Goal: Transaction & Acquisition: Purchase product/service

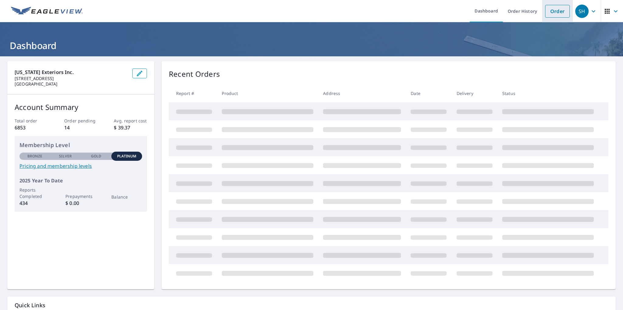
click at [555, 10] on link "Order" at bounding box center [557, 11] width 25 height 13
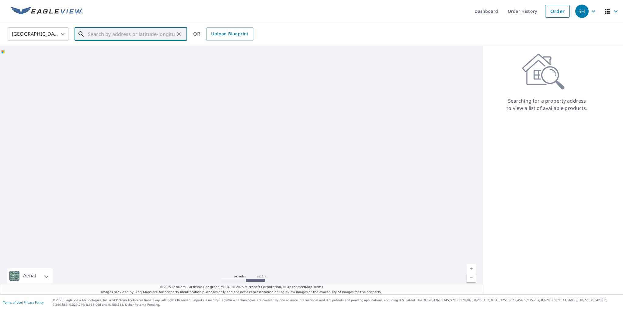
click at [112, 34] on input "text" at bounding box center [131, 34] width 87 height 17
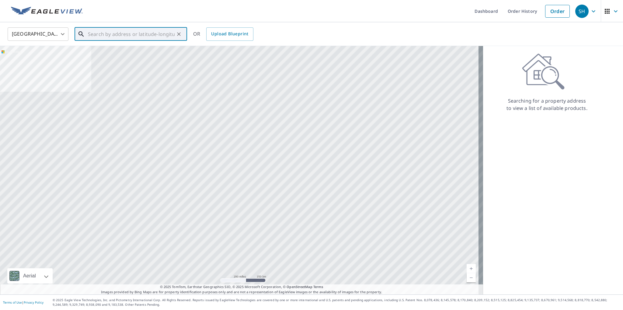
paste input "[STREET_ADDRESS]"
click at [100, 63] on li "[STREET_ADDRESS]" at bounding box center [131, 54] width 113 height 21
type input "[STREET_ADDRESS]"
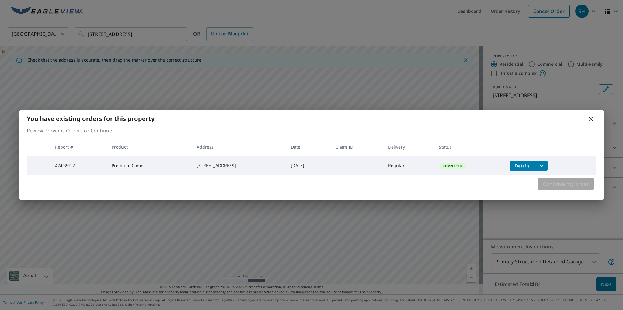
click at [556, 185] on span "Continue my order" at bounding box center [566, 184] width 46 height 9
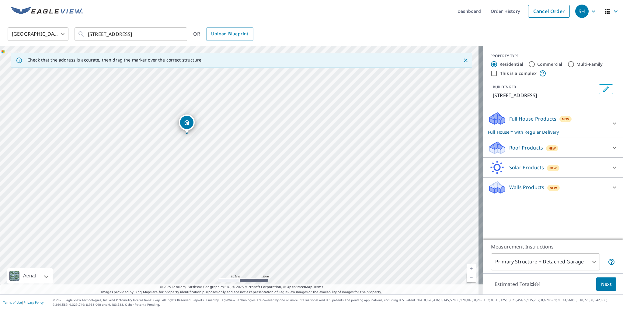
drag, startPoint x: 284, startPoint y: 201, endPoint x: 285, endPoint y: 213, distance: 11.6
click at [284, 213] on div "[STREET_ADDRESS]" at bounding box center [241, 170] width 483 height 248
drag, startPoint x: 235, startPoint y: 124, endPoint x: 256, endPoint y: 221, distance: 98.7
click at [255, 221] on div "[STREET_ADDRESS]" at bounding box center [241, 170] width 483 height 248
drag, startPoint x: 257, startPoint y: 174, endPoint x: 261, endPoint y: 175, distance: 3.8
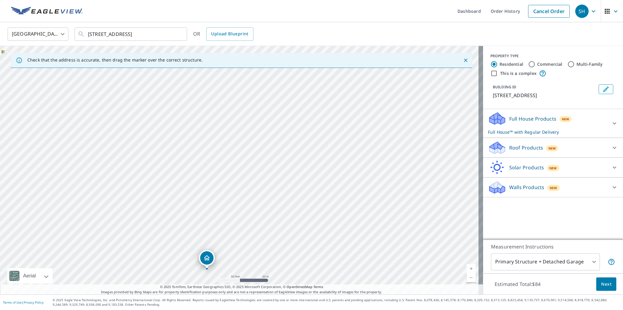
click at [261, 176] on div "[STREET_ADDRESS]" at bounding box center [241, 170] width 483 height 248
drag, startPoint x: 225, startPoint y: 234, endPoint x: 208, endPoint y: 180, distance: 56.2
click at [208, 180] on div "[STREET_ADDRESS]" at bounding box center [241, 170] width 483 height 248
drag, startPoint x: 191, startPoint y: 198, endPoint x: 214, endPoint y: 128, distance: 73.7
drag, startPoint x: 249, startPoint y: 233, endPoint x: 225, endPoint y: 172, distance: 66.2
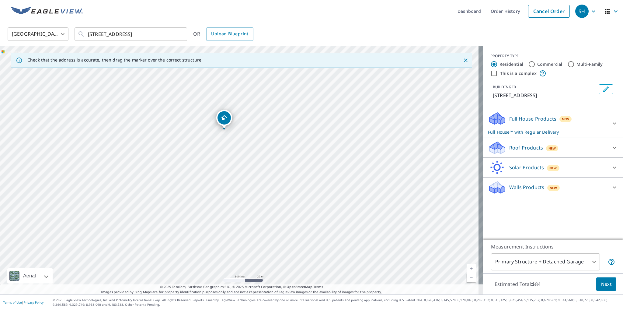
click at [225, 172] on div "[STREET_ADDRESS]" at bounding box center [241, 170] width 483 height 248
click at [550, 148] on span "New" at bounding box center [553, 148] width 8 height 5
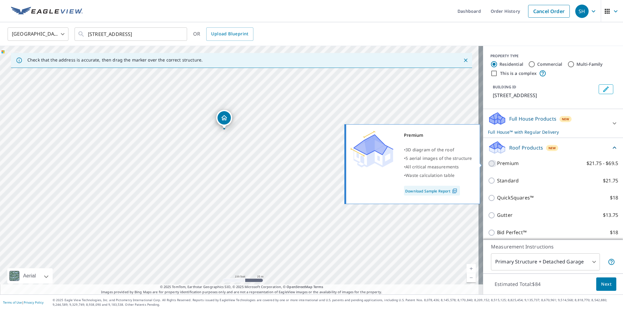
click at [488, 163] on input "Premium $21.75 - $69.5" at bounding box center [492, 163] width 9 height 7
checkbox input "true"
checkbox input "false"
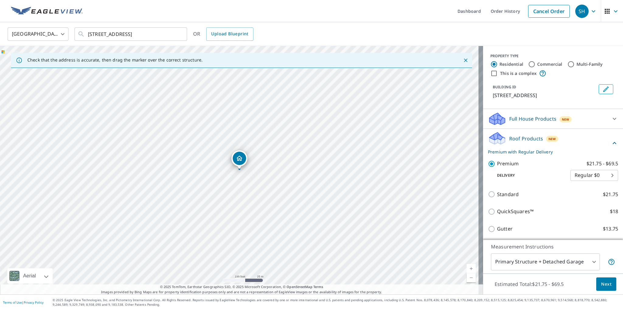
click at [605, 173] on body "SH SH Dashboard Order History Cancel Order SH [GEOGRAPHIC_DATA] [GEOGRAPHIC_DAT…" at bounding box center [311, 155] width 623 height 310
click at [574, 185] on li "Express $21.25" at bounding box center [585, 185] width 48 height 11
type input "4"
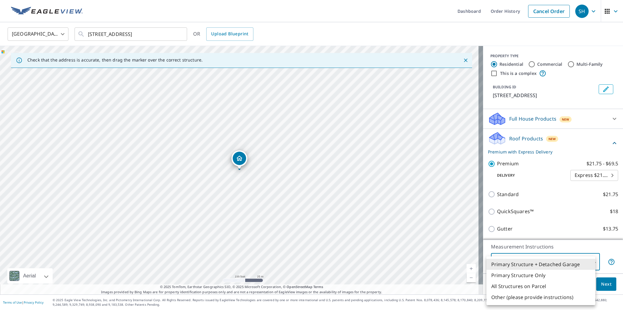
click at [533, 264] on body "SH SH Dashboard Order History Cancel Order SH [GEOGRAPHIC_DATA] [GEOGRAPHIC_DAT…" at bounding box center [311, 155] width 623 height 310
click at [511, 297] on li "Other (please provide instructions)" at bounding box center [541, 297] width 109 height 11
type input "5"
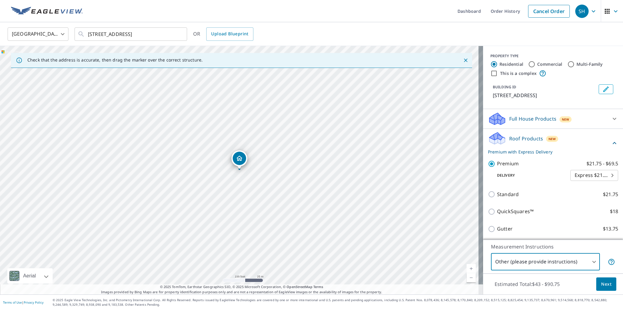
click at [571, 264] on body "SH SH Dashboard Order History Cancel Order SH [GEOGRAPHIC_DATA] [GEOGRAPHIC_DAT…" at bounding box center [311, 155] width 623 height 310
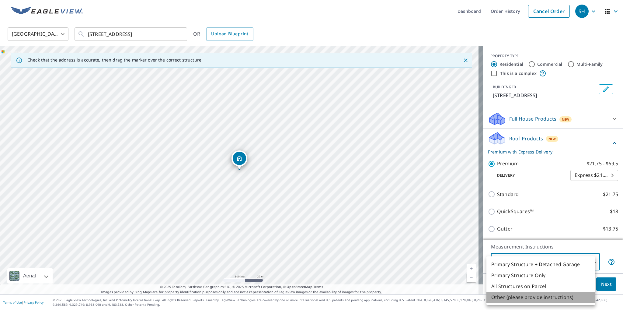
click at [539, 300] on li "Other (please provide instructions)" at bounding box center [541, 297] width 109 height 11
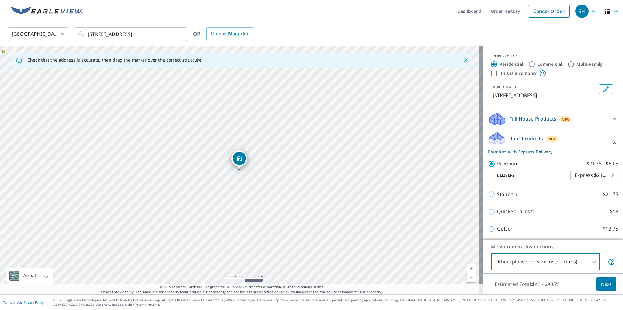
click at [540, 65] on label "Commercial" at bounding box center [549, 64] width 25 height 6
click at [536, 65] on input "Commercial" at bounding box center [531, 64] width 7 height 7
radio input "true"
type input "4"
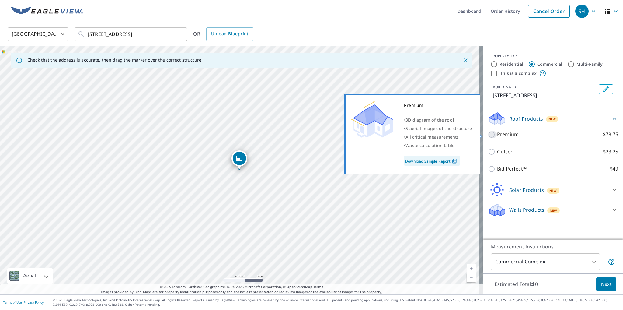
click at [488, 134] on input "Premium $73.75" at bounding box center [492, 134] width 9 height 7
checkbox input "true"
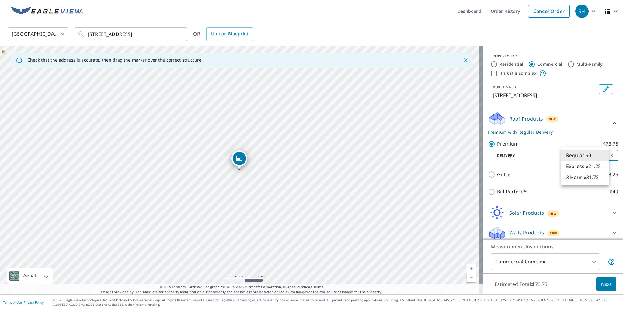
click at [595, 156] on body "SH SH Dashboard Order History Cancel Order SH [GEOGRAPHIC_DATA] [GEOGRAPHIC_DAT…" at bounding box center [311, 155] width 623 height 310
click at [535, 154] on div at bounding box center [311, 155] width 623 height 310
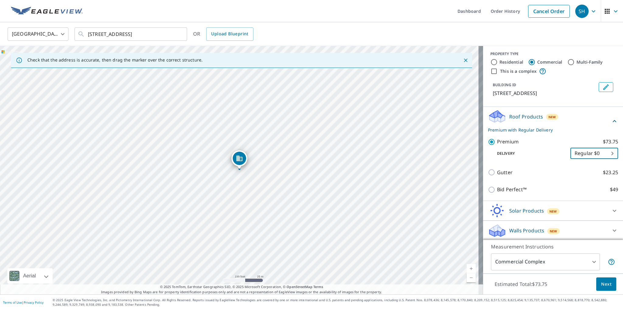
scroll to position [2, 0]
click at [532, 262] on body "SH SH Dashboard Order History Cancel Order SH [GEOGRAPHIC_DATA] [GEOGRAPHIC_DAT…" at bounding box center [311, 155] width 623 height 310
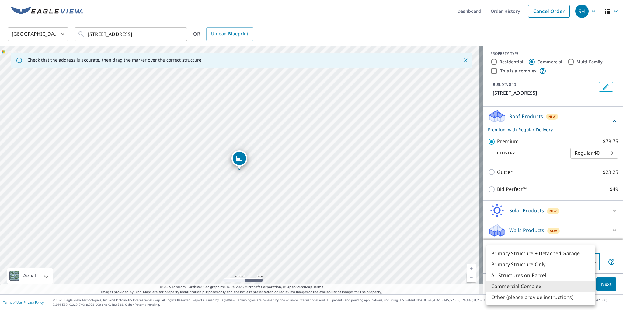
click at [527, 299] on li "Other (please provide instructions)" at bounding box center [541, 297] width 109 height 11
type input "5"
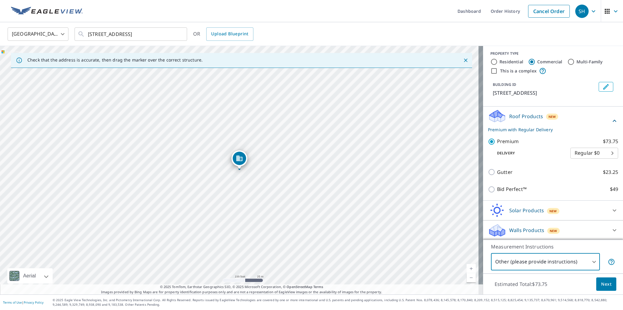
click at [604, 286] on span "Next" at bounding box center [606, 284] width 10 height 8
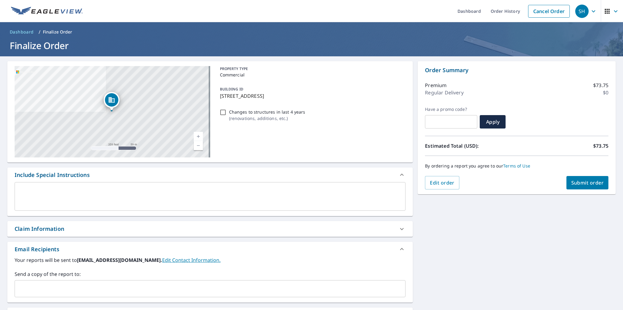
click at [46, 221] on div "Claim Information" at bounding box center [210, 229] width 406 height 16
checkbox input "true"
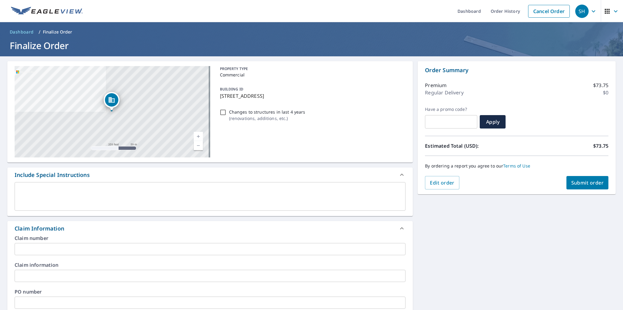
click at [47, 186] on div "x ​" at bounding box center [210, 196] width 391 height 29
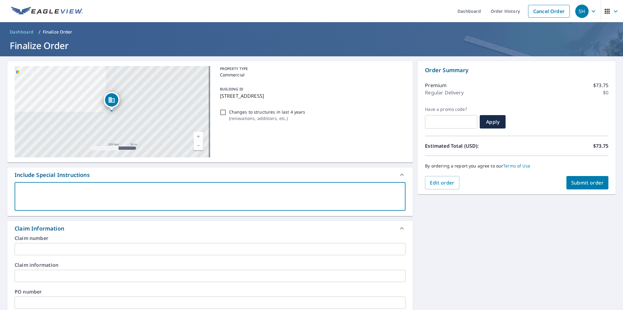
type textarea "j"
type textarea "x"
checkbox input "true"
type textarea "jU"
type textarea "x"
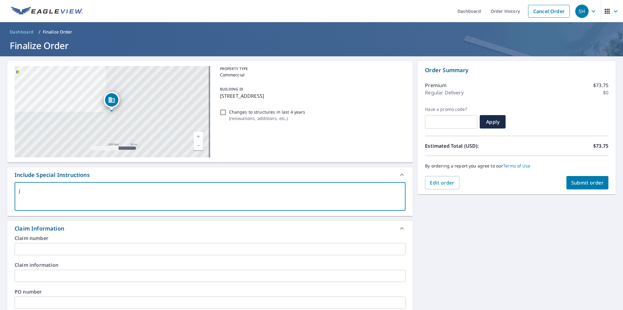
checkbox input "true"
type textarea "[DEMOGRAPHIC_DATA]"
type textarea "x"
checkbox input "true"
type textarea "jUST"
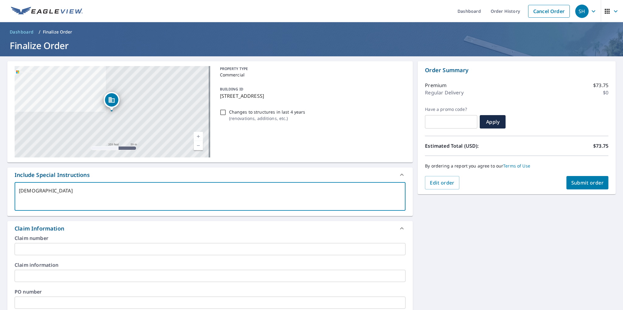
type textarea "x"
checkbox input "true"
type textarea "jUST"
type textarea "x"
checkbox input "true"
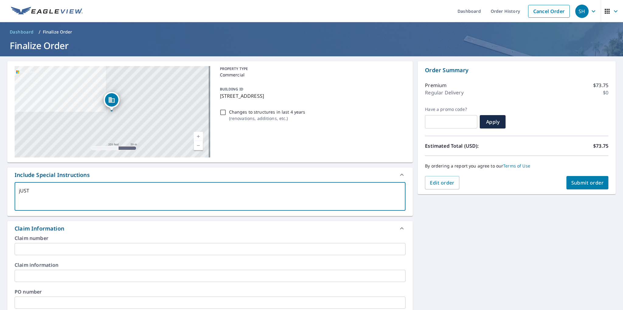
type textarea "jUST N"
type textarea "x"
checkbox input "true"
type textarea "jUST NE"
type textarea "x"
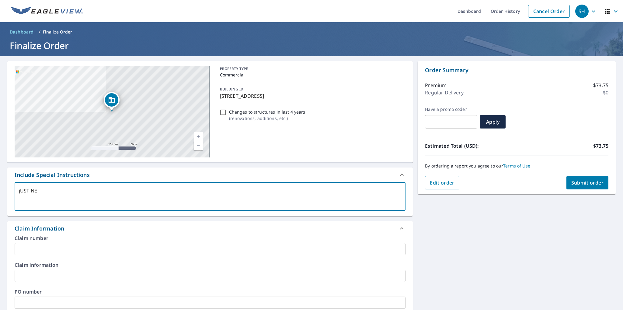
checkbox input "true"
type textarea "jUST NEE"
type textarea "x"
checkbox input "true"
type textarea "jUST NEE"
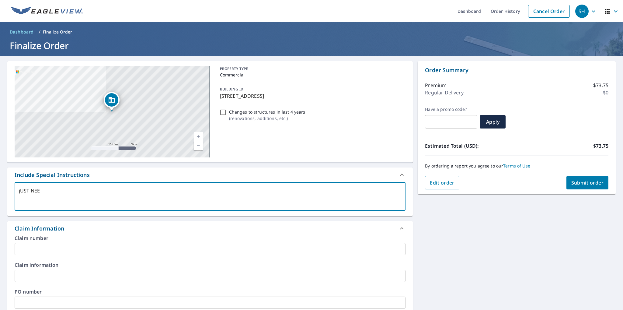
type textarea "x"
checkbox input "true"
type textarea "jUST NEE"
type textarea "x"
checkbox input "true"
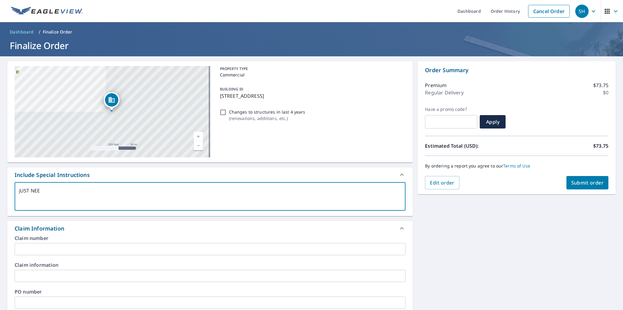
type textarea "jUST NE"
type textarea "x"
checkbox input "true"
type textarea "jUST N"
type textarea "x"
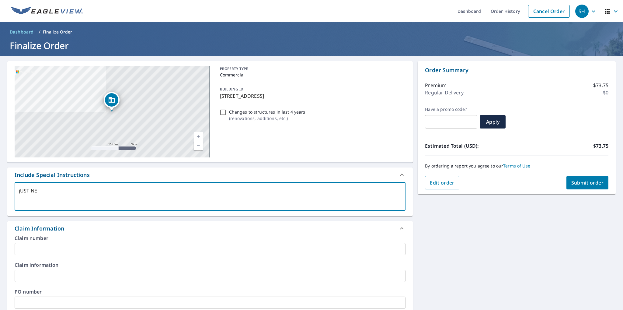
checkbox input "true"
type textarea "jUST"
type textarea "x"
checkbox input "true"
type textarea "jUST"
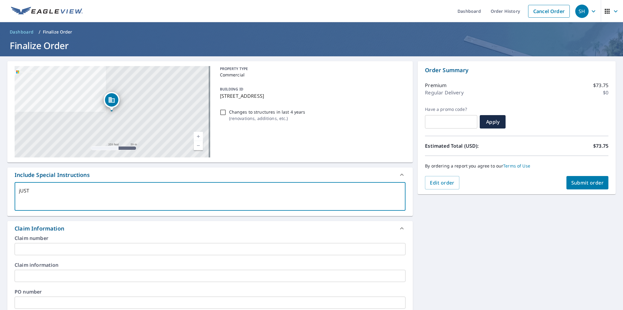
type textarea "x"
checkbox input "true"
type textarea "[DEMOGRAPHIC_DATA]"
type textarea "x"
checkbox input "true"
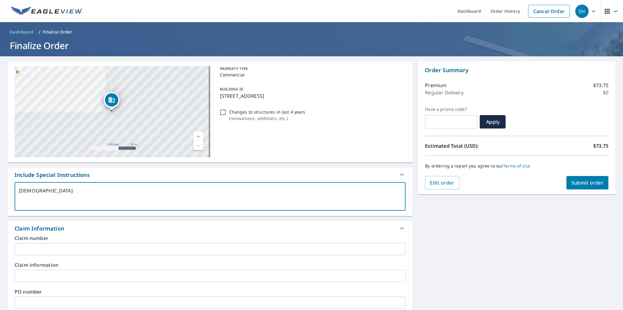
type textarea "jU"
type textarea "x"
checkbox input "true"
type textarea "j"
type textarea "x"
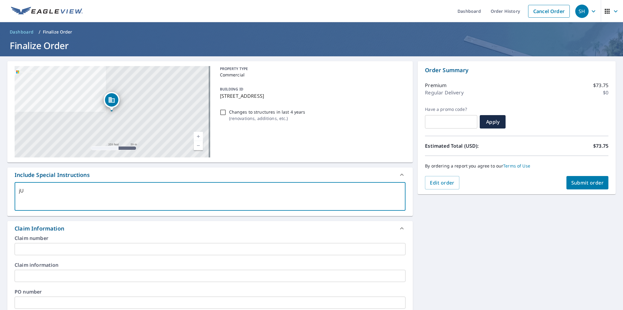
checkbox input "true"
type textarea "I"
type textarea "x"
checkbox input "true"
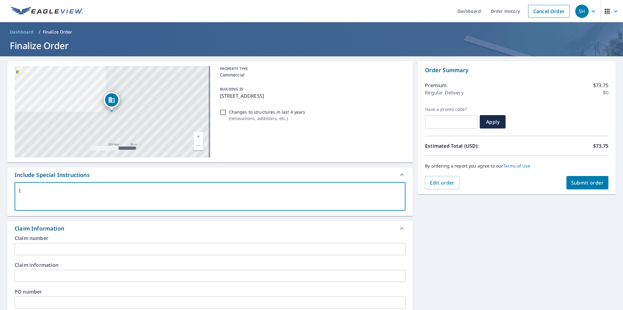
type textarea "I"
type textarea "x"
checkbox input "true"
type textarea "I j"
type textarea "x"
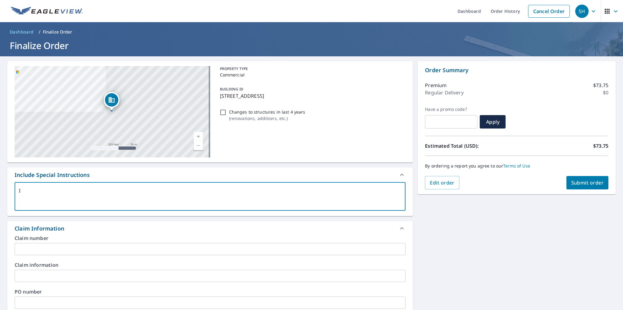
checkbox input "true"
type textarea "I ju"
type textarea "x"
checkbox input "true"
type textarea "I jus"
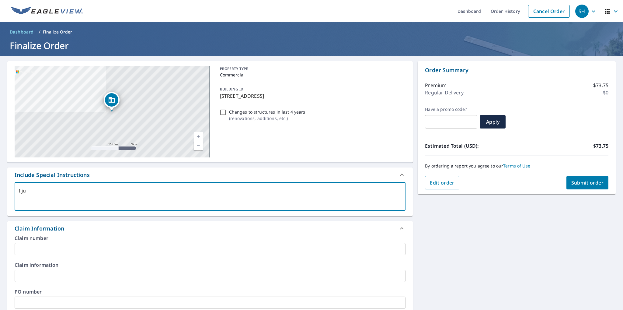
type textarea "x"
checkbox input "true"
type textarea "I just"
type textarea "x"
checkbox input "true"
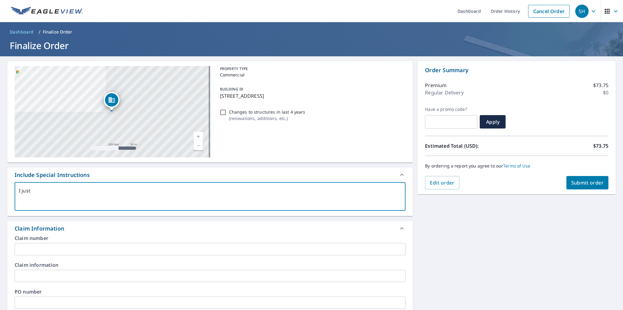
type textarea "I just"
type textarea "x"
checkbox input "true"
type textarea "I just n"
type textarea "x"
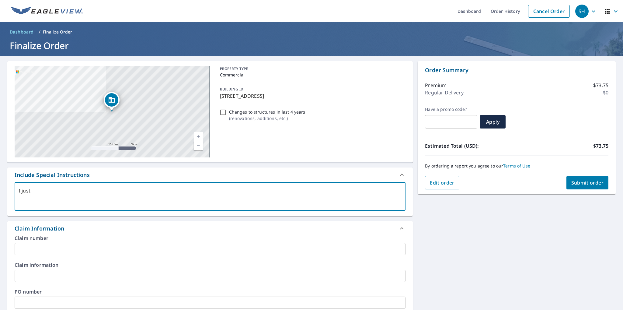
checkbox input "true"
type textarea "I just ne"
type textarea "x"
checkbox input "true"
type textarea "I just nee"
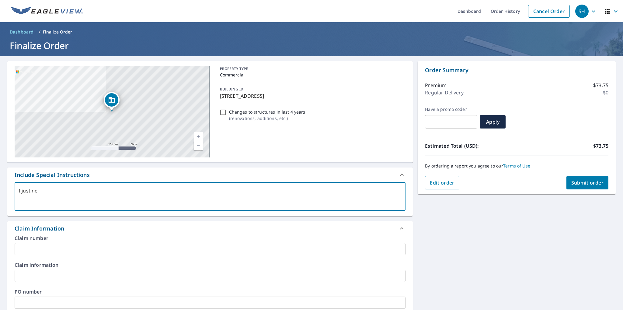
type textarea "x"
checkbox input "true"
type textarea "I just need"
type textarea "x"
checkbox input "true"
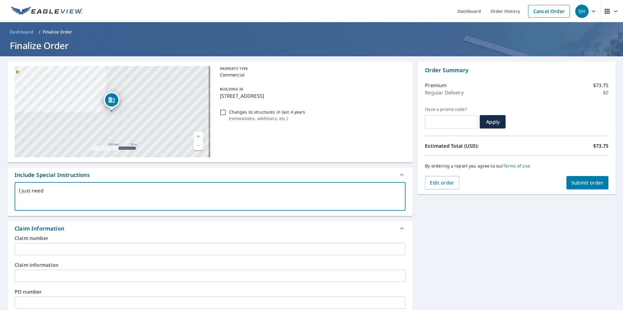
type textarea "I just need"
type textarea "x"
checkbox input "true"
type textarea "I just need t"
type textarea "x"
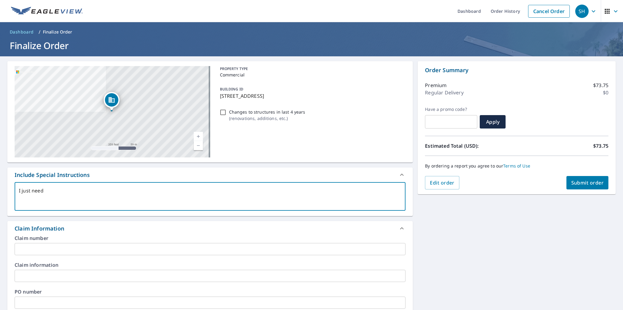
checkbox input "true"
type textarea "I just need th"
type textarea "x"
checkbox input "true"
type textarea "I just need the"
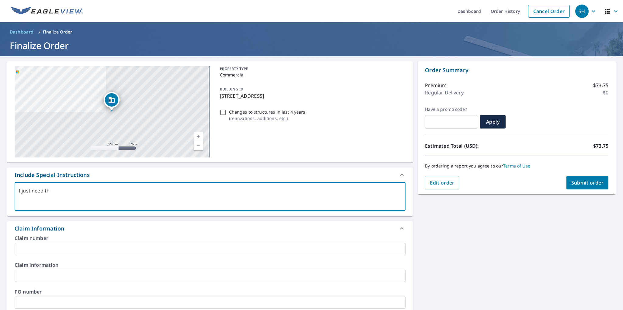
type textarea "x"
checkbox input "true"
type textarea "I just need the"
type textarea "x"
checkbox input "true"
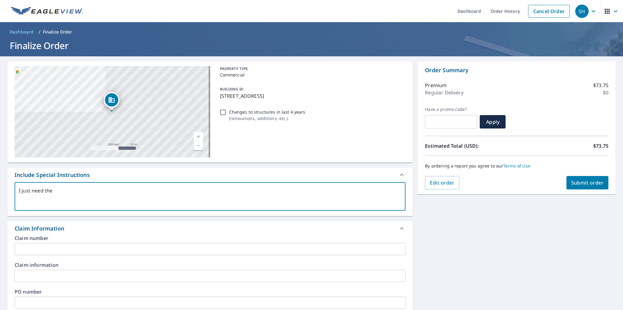
type textarea "I just need the G"
type textarea "x"
checkbox input "true"
type textarea "I just need the Ga"
type textarea "x"
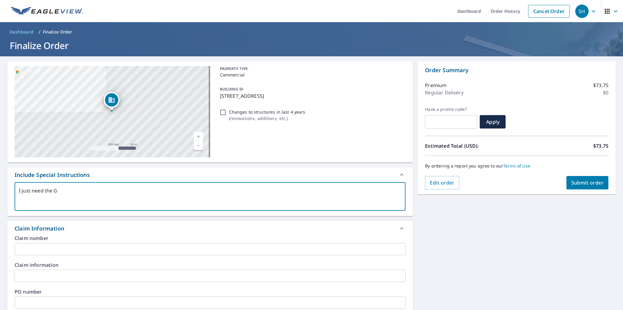
checkbox input "true"
type textarea "I just need the Gar"
type textarea "x"
checkbox input "true"
type textarea "I just need the Gara"
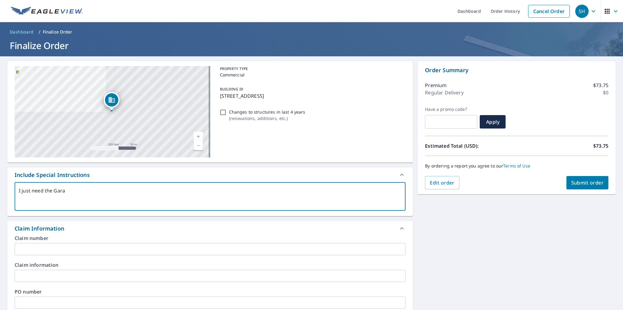
type textarea "x"
checkbox input "true"
type textarea "I just need the Garag"
type textarea "x"
checkbox input "true"
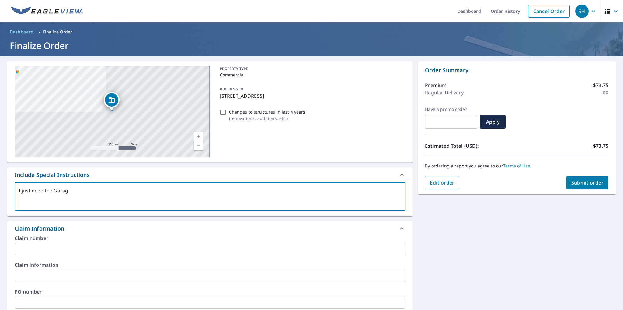
type textarea "I just need the Garage"
type textarea "x"
checkbox input "true"
type textarea "I just need the Garage"
type textarea "x"
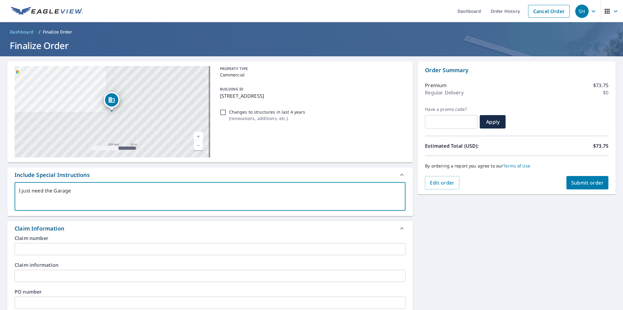
checkbox input "true"
type textarea "I just need the Garage"
type textarea "x"
checkbox input "true"
type textarea "I just need the Garage -"
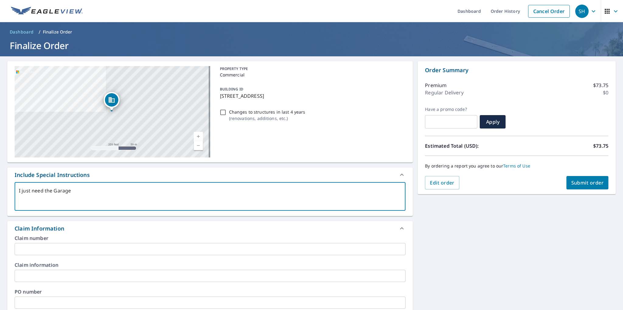
type textarea "x"
checkbox input "true"
type textarea "I just need the Garage -"
type textarea "x"
checkbox input "true"
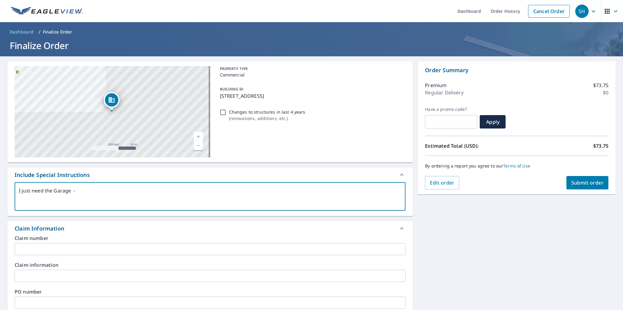
type textarea "I just need the Garage - i"
type textarea "x"
checkbox input "true"
type textarea "I just need the Garage - i"
type textarea "x"
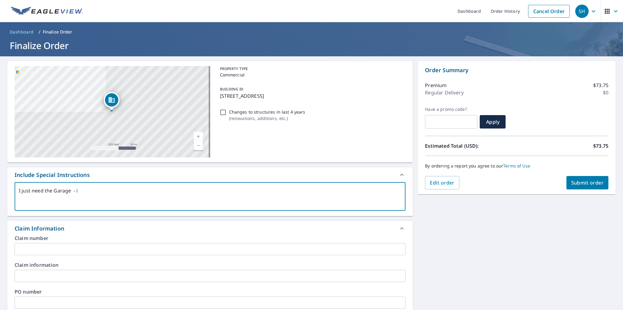
checkbox input "true"
type textarea "I just need the Garage - i a"
type textarea "x"
checkbox input "true"
type textarea "I just need the Garage - i al"
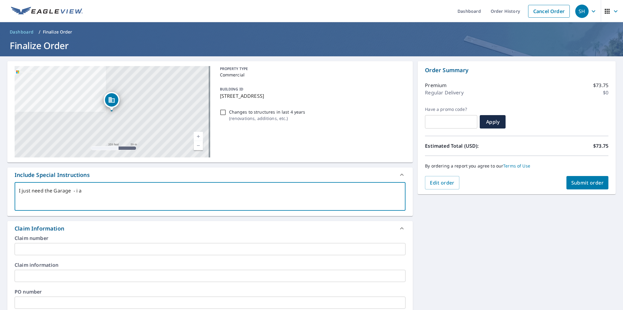
type textarea "x"
checkbox input "true"
type textarea "I just need the Garage - i alr"
type textarea "x"
checkbox input "true"
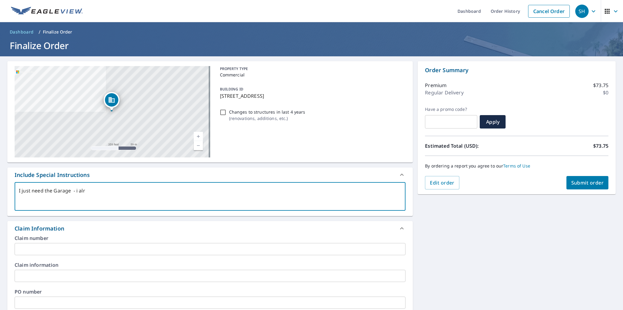
type textarea "I just need the Garage - i alre"
type textarea "x"
checkbox input "true"
type textarea "I just need the Garage - i alrea"
type textarea "x"
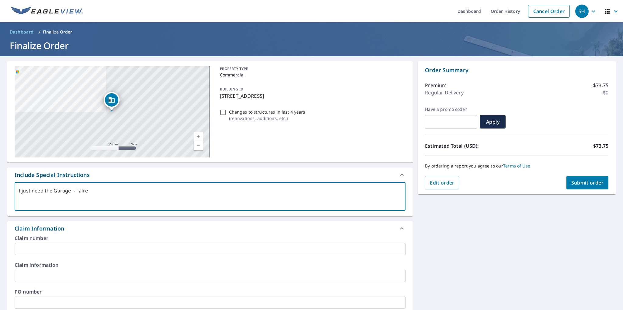
checkbox input "true"
type textarea "I just need the Garage - i alread"
type textarea "x"
checkbox input "true"
type textarea "I just need the Garage - i already"
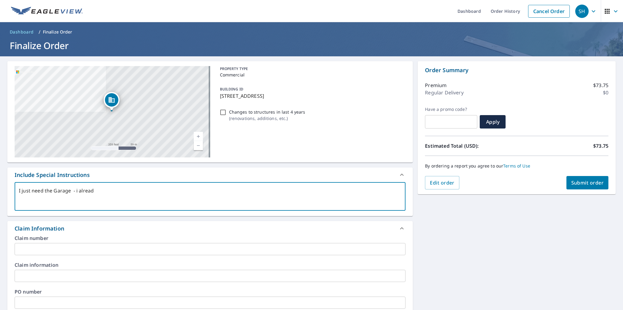
type textarea "x"
checkbox input "true"
type textarea "I just need the Garage - i already"
type textarea "x"
checkbox input "true"
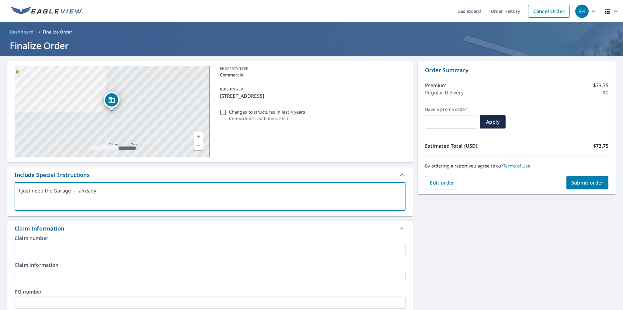
type textarea "I just need the Garage - i already h"
type textarea "x"
checkbox input "true"
type textarea "I just need the Garage - i already ha"
type textarea "x"
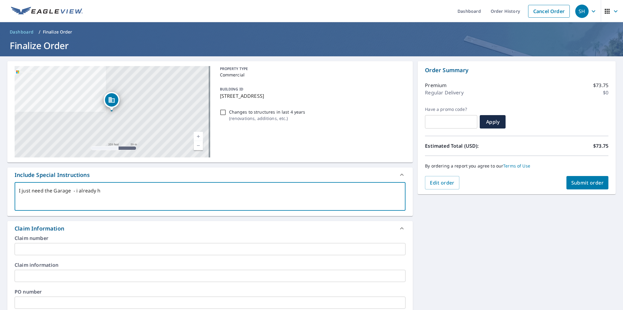
checkbox input "true"
type textarea "I just need the Garage - i already hav"
type textarea "x"
checkbox input "true"
type textarea "I just need the Garage - i already have"
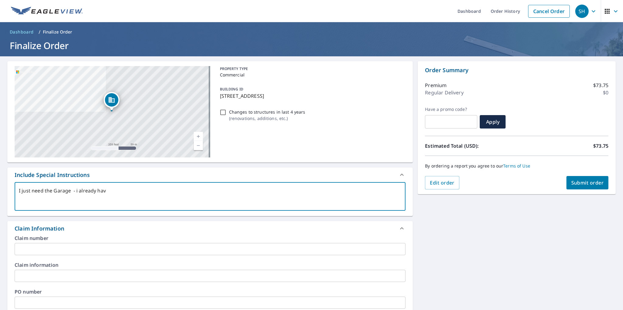
type textarea "x"
checkbox input "true"
type textarea "I just need the Garage - i already have"
type textarea "x"
checkbox input "true"
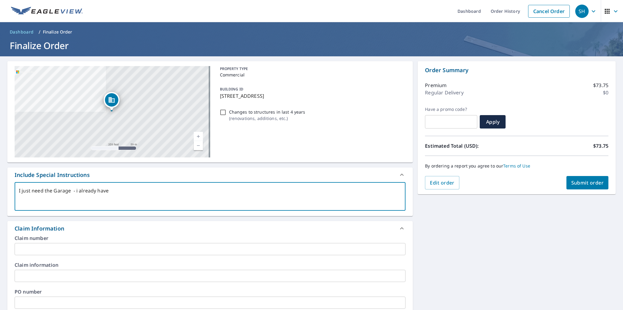
type textarea "I just need the Garage - i already have t"
type textarea "x"
checkbox input "true"
type textarea "I just need the Garage - i already have th"
type textarea "x"
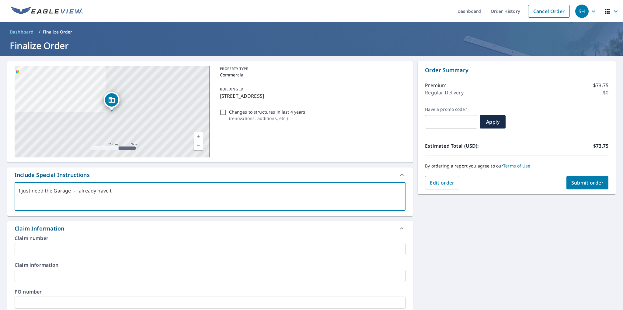
checkbox input "true"
type textarea "I just need the Garage - i already have th"
type textarea "x"
checkbox input "true"
type textarea "I just need the Garage - i already have th e"
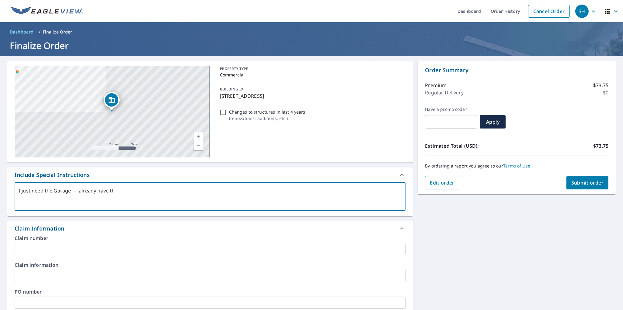
type textarea "x"
checkbox input "true"
click at [118, 191] on textarea "I just need the Garage - i already have th e" at bounding box center [210, 196] width 383 height 17
click at [117, 191] on textarea "I just need the Garage - i already have th e" at bounding box center [210, 196] width 383 height 17
type textarea "I just need the Garage - i already have the"
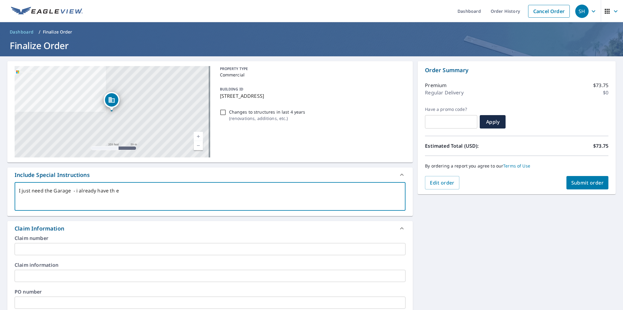
type textarea "x"
click at [132, 190] on textarea "I just need the Garage - i already have the" at bounding box center [210, 196] width 383 height 17
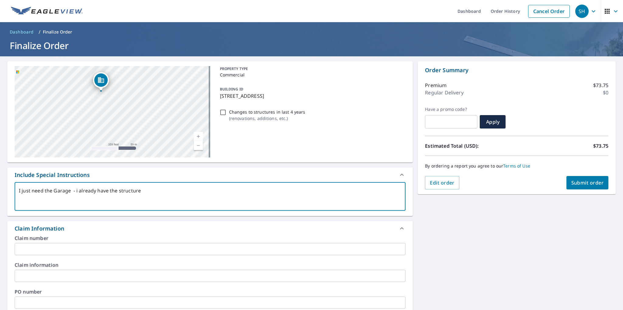
drag, startPoint x: 118, startPoint y: 134, endPoint x: 107, endPoint y: 116, distance: 21.5
click at [107, 116] on div "[STREET_ADDRESS]" at bounding box center [113, 111] width 196 height 91
drag, startPoint x: 83, startPoint y: 92, endPoint x: 135, endPoint y: 135, distance: 67.9
click at [135, 140] on div "[STREET_ADDRESS]" at bounding box center [113, 111] width 196 height 91
drag, startPoint x: 101, startPoint y: 100, endPoint x: 131, endPoint y: 132, distance: 44.1
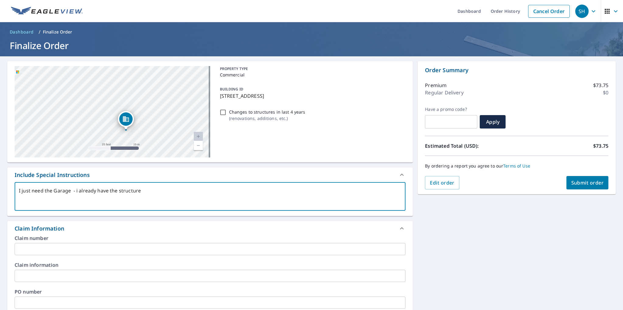
click at [131, 132] on div "[STREET_ADDRESS]" at bounding box center [113, 111] width 196 height 91
drag, startPoint x: 95, startPoint y: 130, endPoint x: 100, endPoint y: 142, distance: 13.0
click at [103, 156] on div "[STREET_ADDRESS]" at bounding box center [113, 111] width 196 height 91
drag, startPoint x: 144, startPoint y: 140, endPoint x: 103, endPoint y: 79, distance: 73.8
click at [103, 78] on div "[STREET_ADDRESS]" at bounding box center [113, 111] width 196 height 91
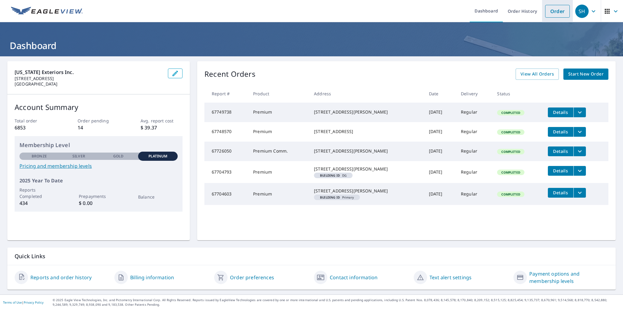
click at [556, 11] on link "Order" at bounding box center [557, 11] width 25 height 13
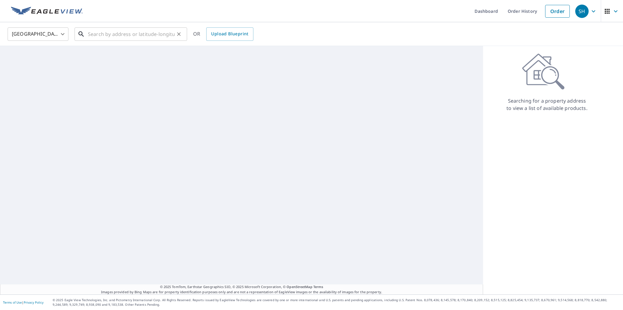
click at [125, 38] on input "text" at bounding box center [131, 34] width 87 height 17
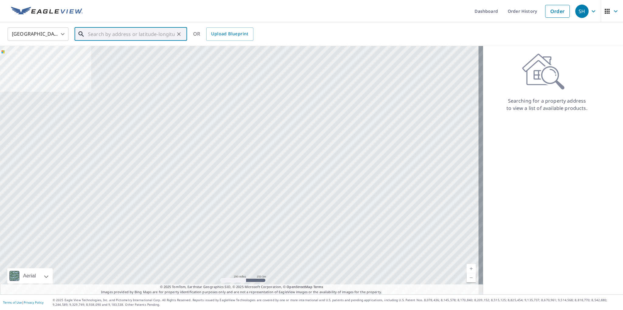
paste input "650 El Dorado St E"
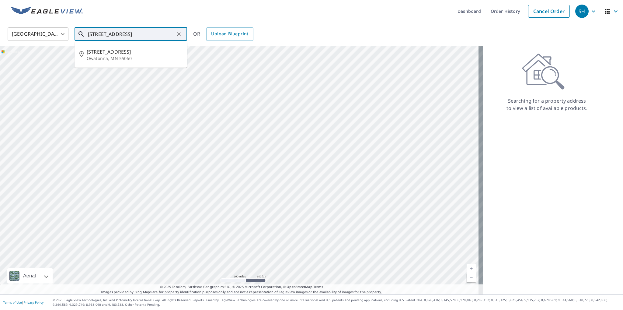
click at [130, 54] on span "650 El Dorado St SE" at bounding box center [135, 51] width 96 height 7
type input "650 El Dorado St SE Owatonna, MN 55060"
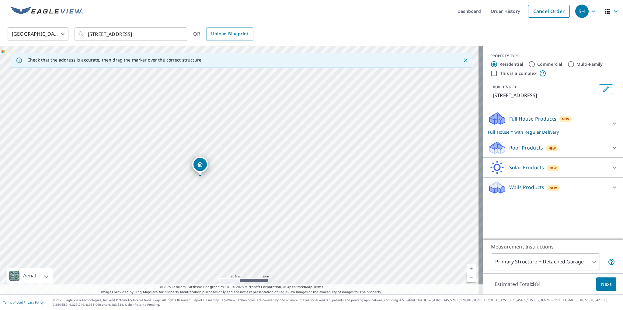
drag, startPoint x: 264, startPoint y: 120, endPoint x: 261, endPoint y: 169, distance: 49.7
click at [261, 169] on div "650 El Dorado St SE Owatonna, MN 55060" at bounding box center [241, 170] width 483 height 248
drag, startPoint x: 261, startPoint y: 142, endPoint x: 261, endPoint y: 172, distance: 29.8
click at [257, 172] on div "650 El Dorado St SE Owatonna, MN 55060" at bounding box center [241, 170] width 483 height 248
drag, startPoint x: 272, startPoint y: 172, endPoint x: 229, endPoint y: 202, distance: 52.7
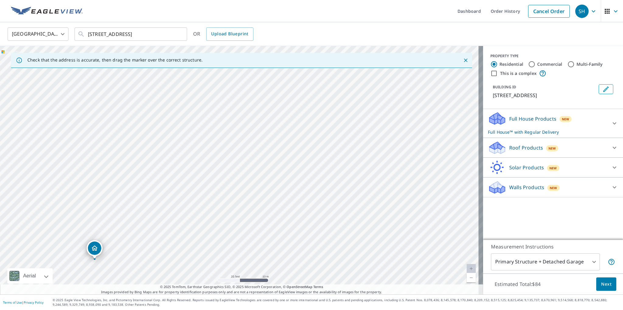
click at [229, 202] on div "650 El Dorado St SE Owatonna, MN 55060" at bounding box center [241, 170] width 483 height 248
